Goal: Find specific page/section: Find specific page/section

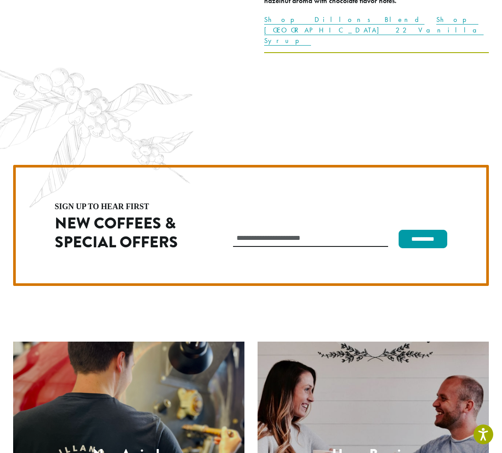
scroll to position [2548, 0]
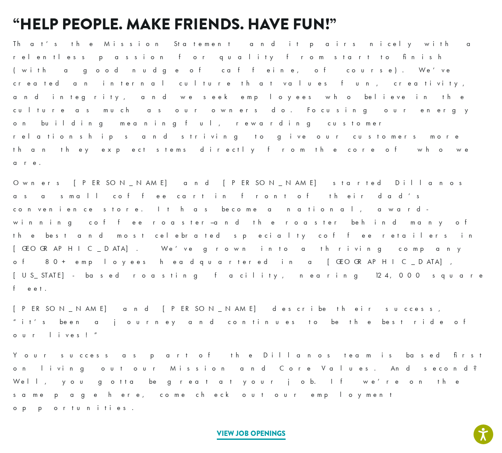
scroll to position [224, 0]
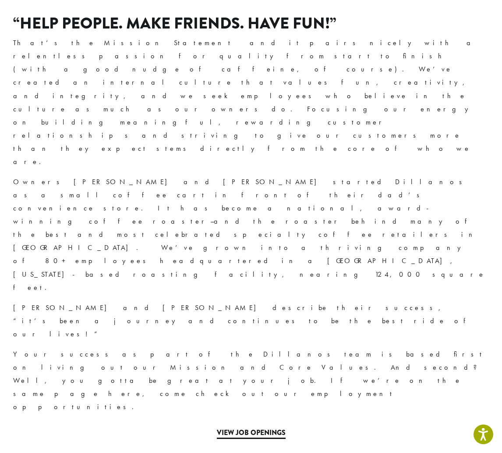
click at [278, 427] on link "View Job Openings" at bounding box center [251, 432] width 69 height 11
